Goal: Information Seeking & Learning: Compare options

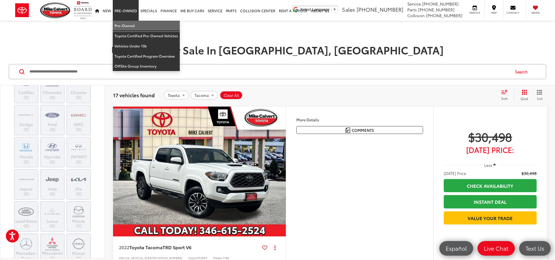
click at [123, 24] on link "Pre-Owned" at bounding box center [146, 26] width 67 height 10
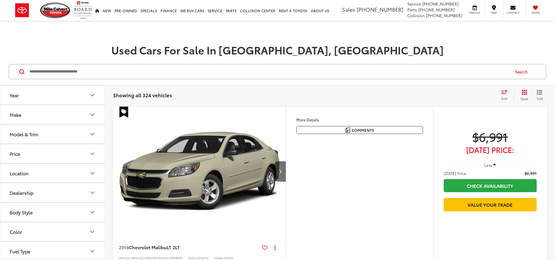
click at [89, 119] on button "Make" at bounding box center [52, 114] width 105 height 19
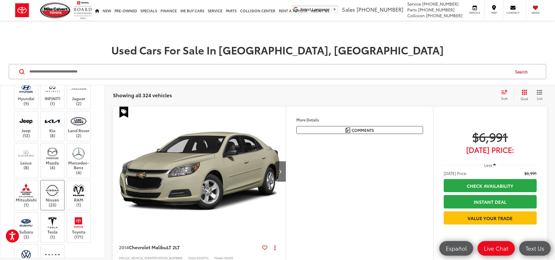
scroll to position [204, 0]
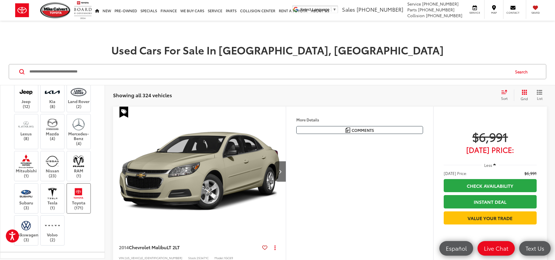
click at [85, 201] on label "Toyota (171)" at bounding box center [79, 199] width 24 height 24
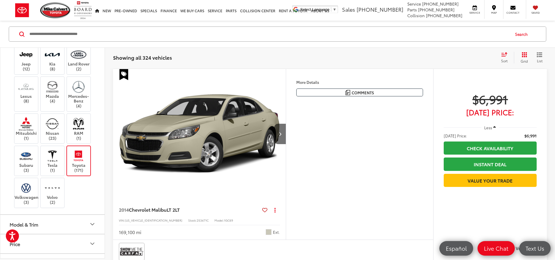
scroll to position [146, 0]
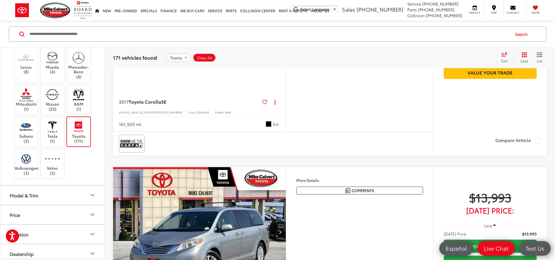
click at [68, 200] on button "Model & Trim" at bounding box center [52, 195] width 105 height 19
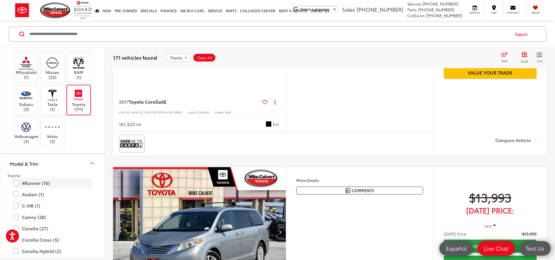
scroll to position [321, 0]
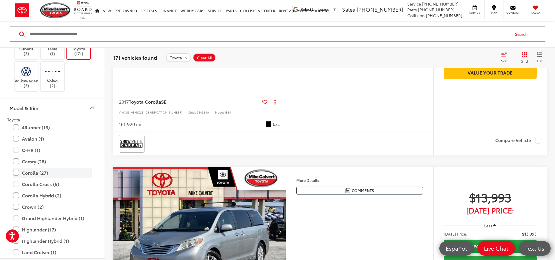
click at [21, 177] on label "Corolla (27)" at bounding box center [52, 173] width 79 height 10
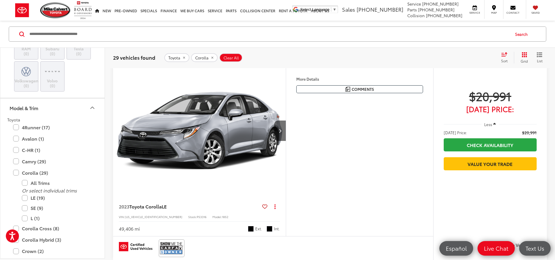
scroll to position [1873, 0]
